Goal: Find specific page/section: Find specific page/section

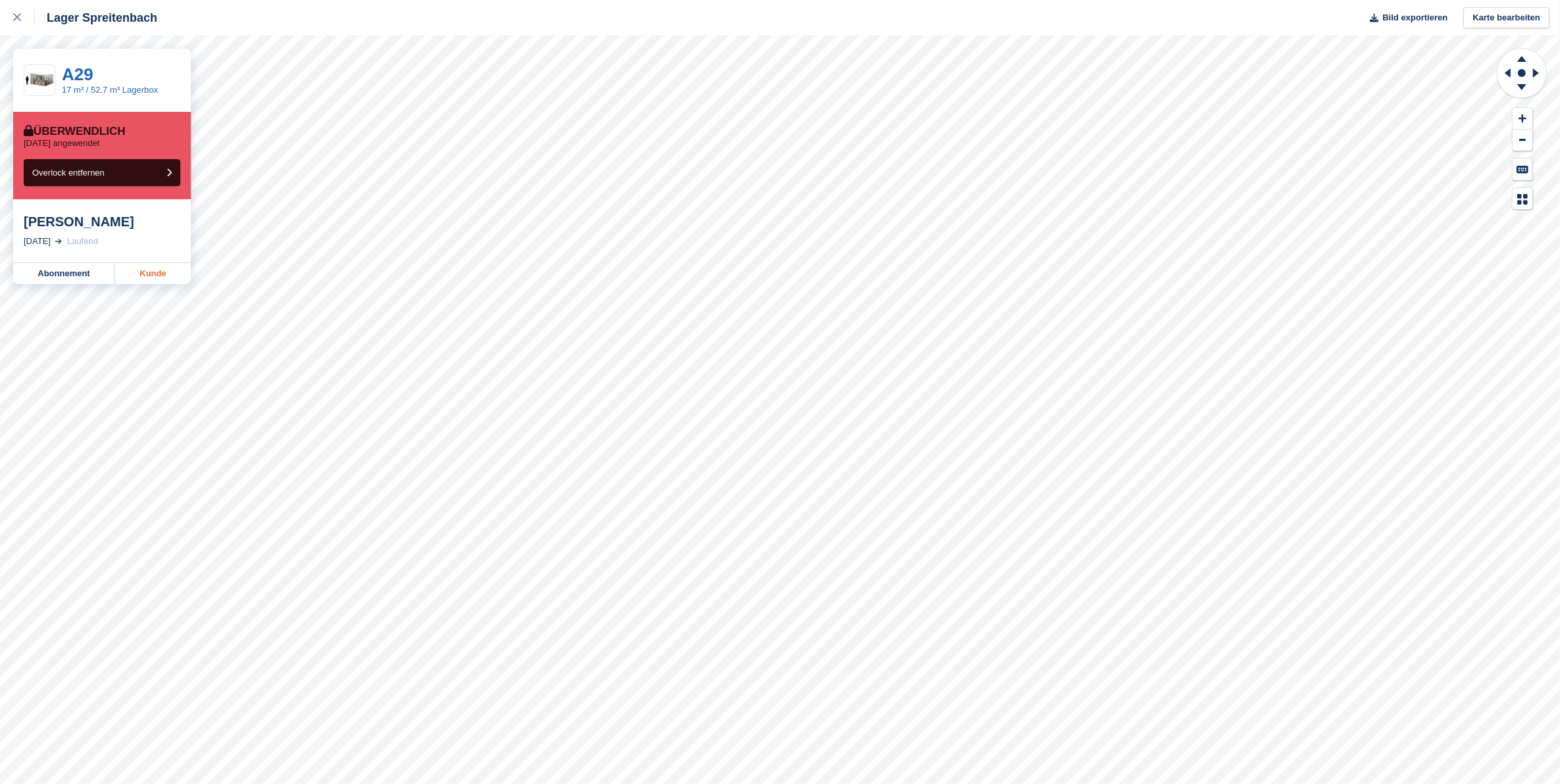
click at [165, 277] on link "Kunde" at bounding box center [153, 274] width 76 height 21
